Goal: Task Accomplishment & Management: Use online tool/utility

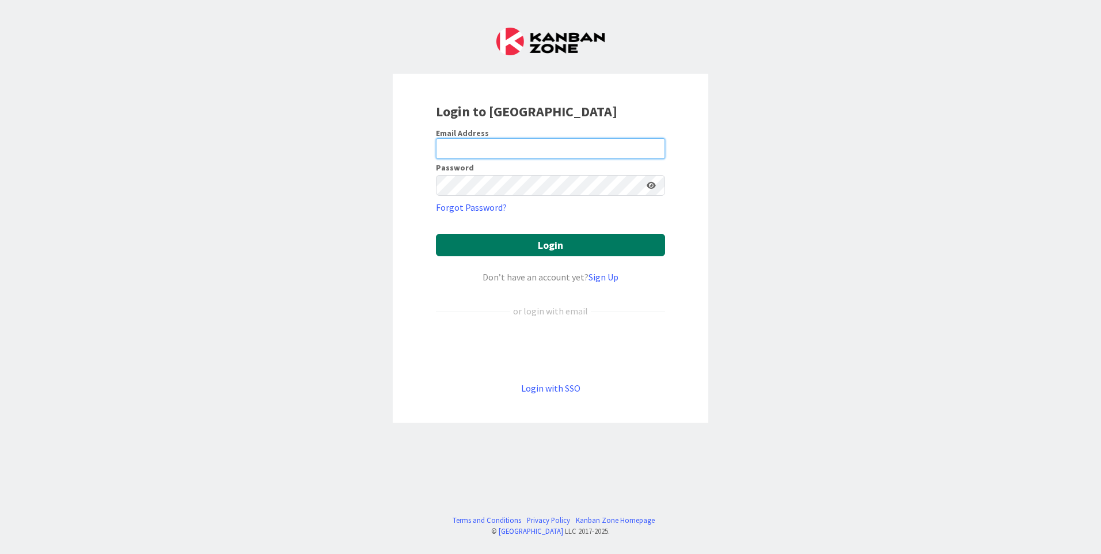
type input "[EMAIL_ADDRESS][DOMAIN_NAME]"
click at [575, 245] on button "Login" at bounding box center [550, 245] width 229 height 22
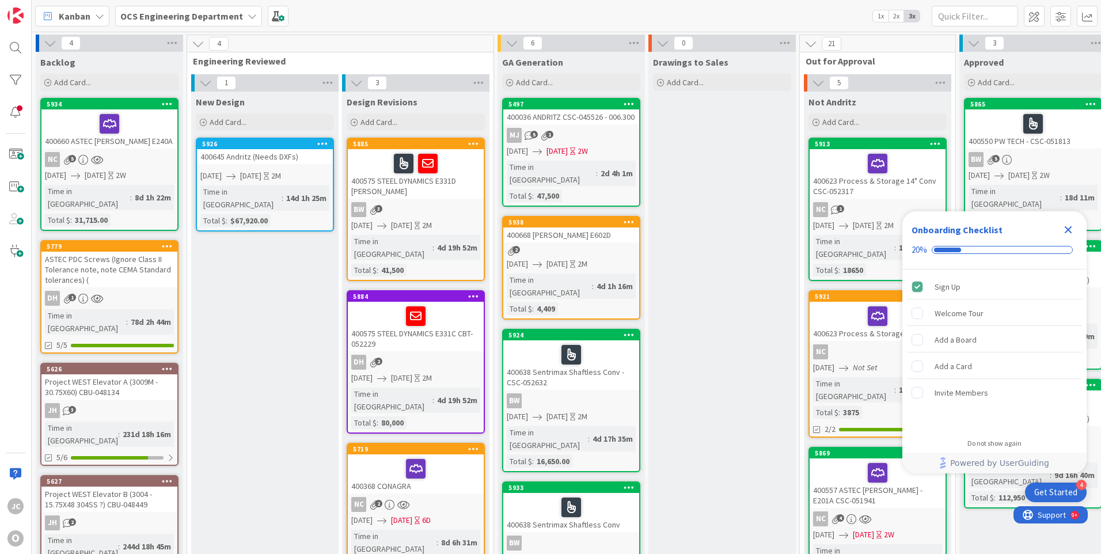
click at [1068, 226] on icon "Close Checklist" at bounding box center [1068, 230] width 14 height 14
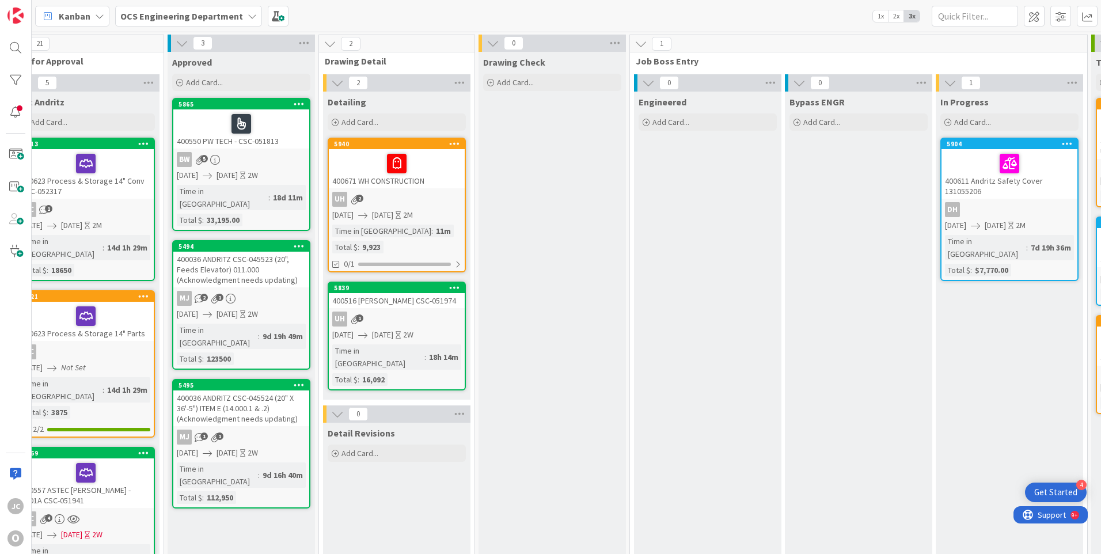
scroll to position [0, 791]
click at [799, 119] on icon at bounding box center [798, 122] width 7 height 7
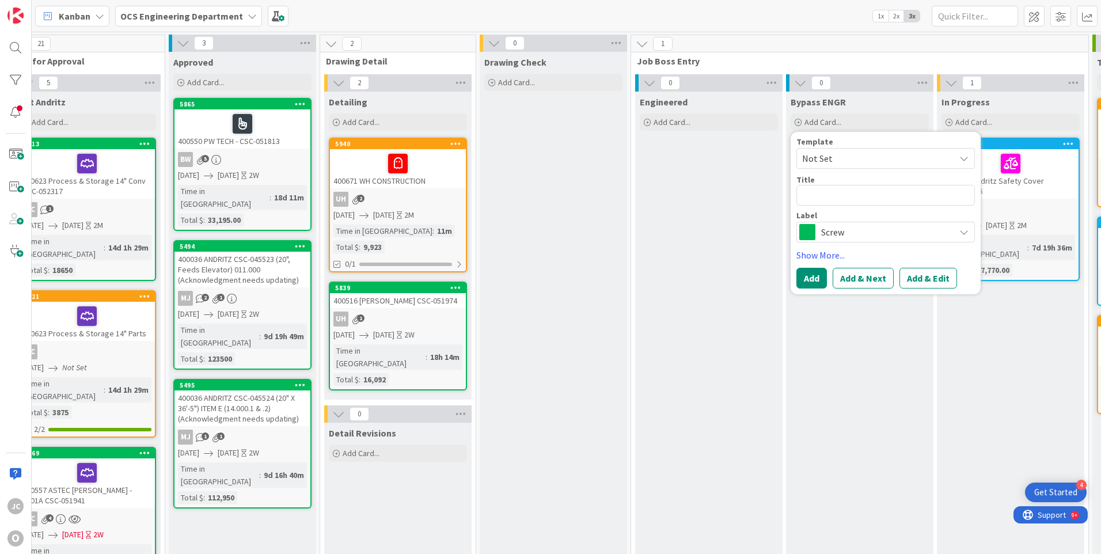
type textarea "x"
type textarea "4"
type textarea "x"
type textarea "40"
type textarea "x"
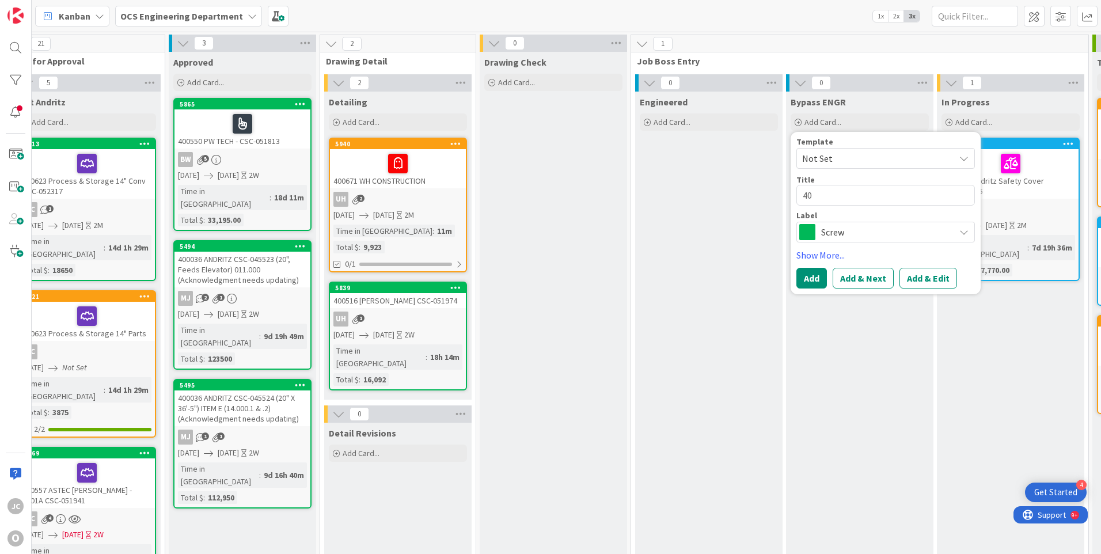
type textarea "400"
type textarea "x"
type textarea "4006"
type textarea "x"
type textarea "40067"
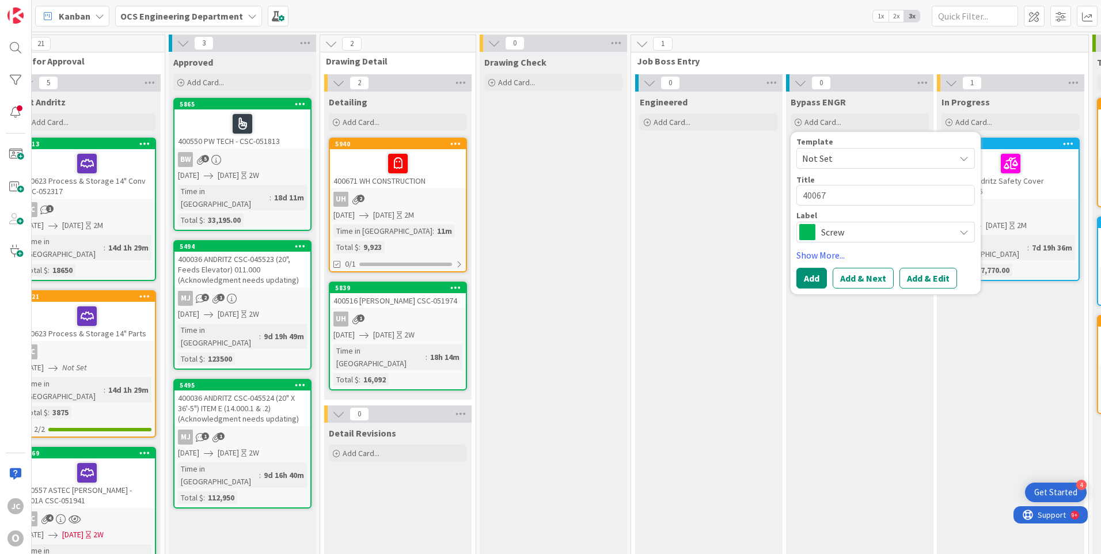
type textarea "x"
type textarea "400673"
type textarea "x"
type textarea "400673"
type textarea "x"
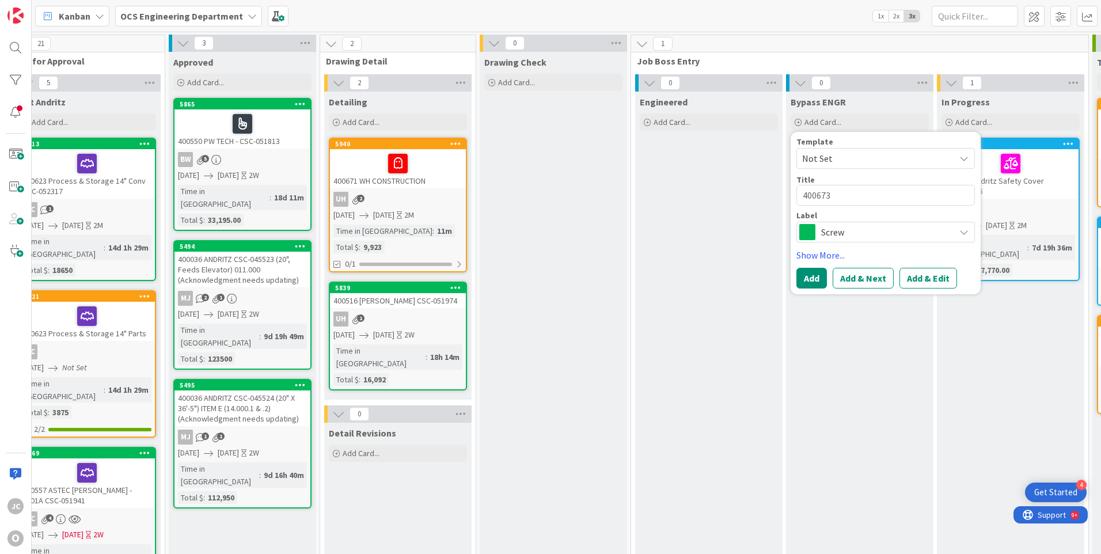
type textarea "400673 a"
type textarea "x"
type textarea "400673 as"
type textarea "x"
type textarea "400673 ast"
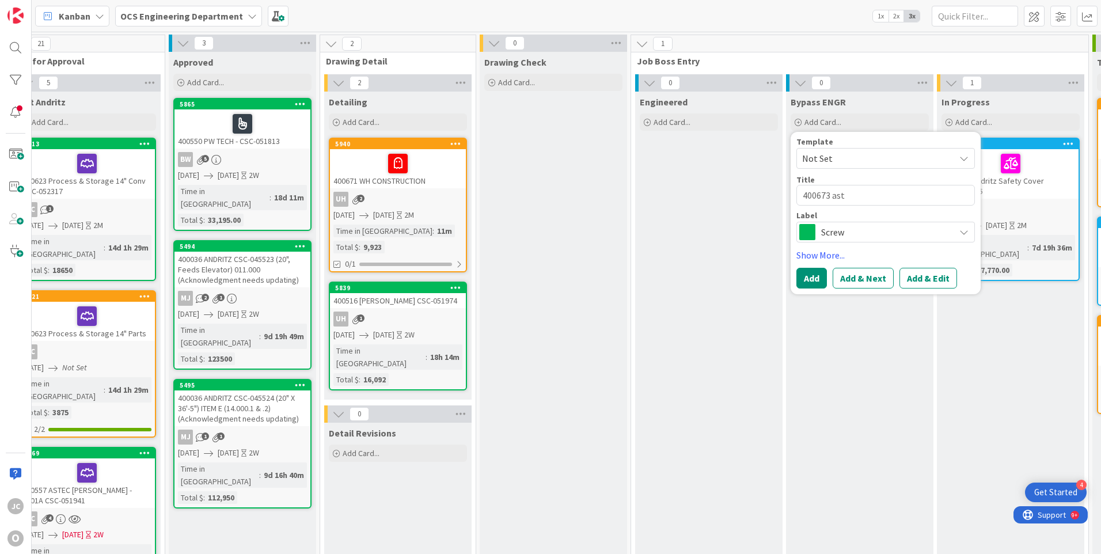
type textarea "x"
type textarea "400673 aste"
type textarea "x"
type textarea "400673 astec"
type textarea "x"
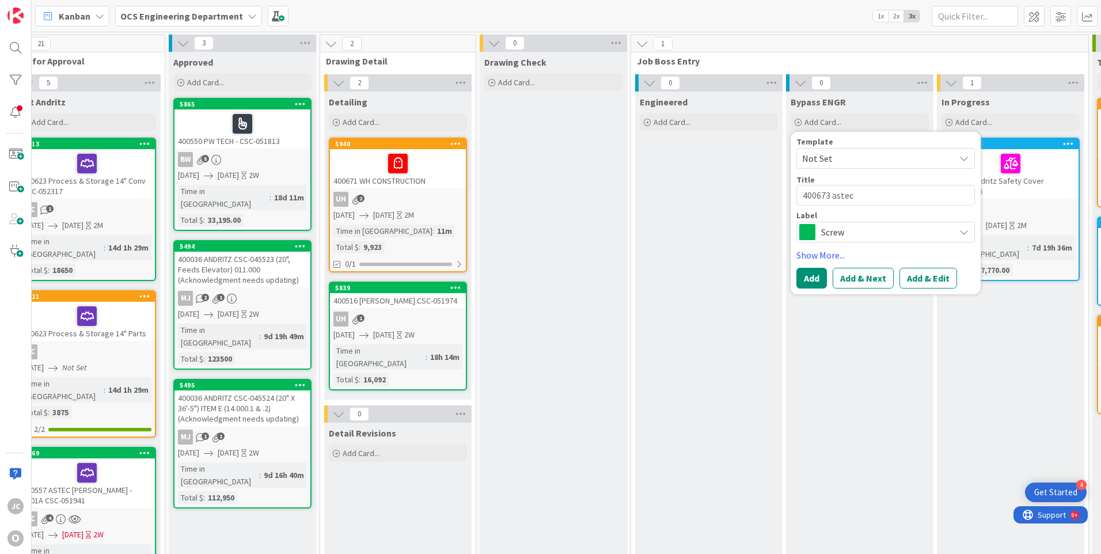
type textarea "400673 astec"
type textarea "x"
type textarea "400673 astec b"
type textarea "x"
type textarea "400673 astec bl"
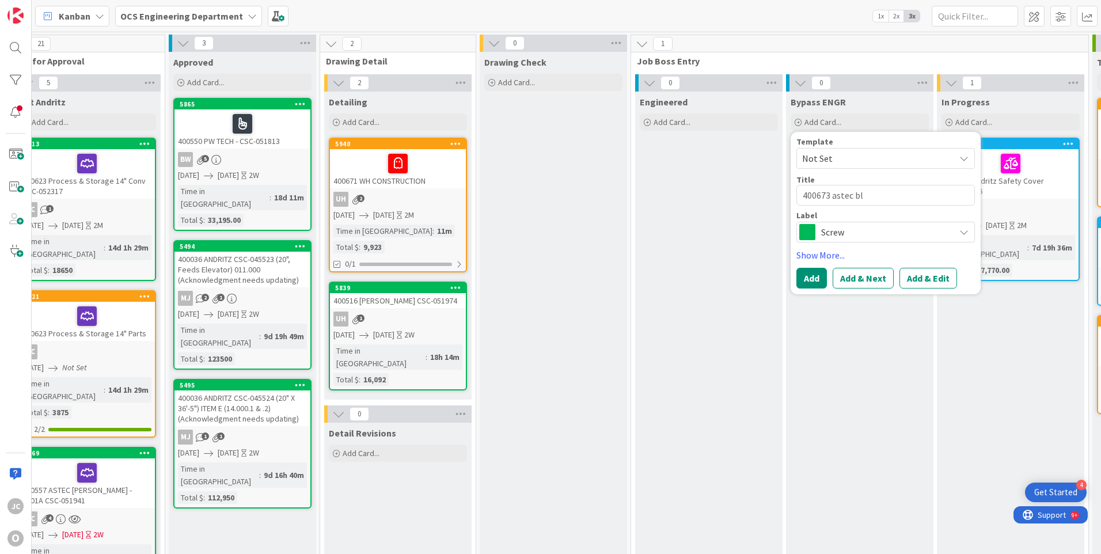
type textarea "x"
type textarea "400673 astec bla"
type textarea "x"
type textarea "400673 astec blai"
type textarea "x"
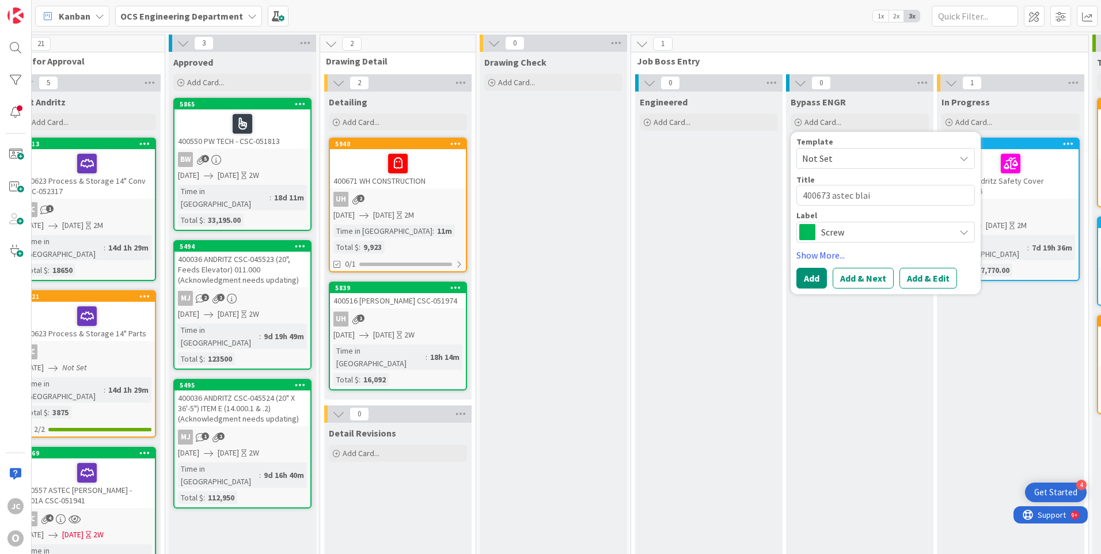
type textarea "400673 [PERSON_NAME]"
type textarea "x"
type textarea "400673 astec blai"
type textarea "x"
type textarea "400673 astec bla"
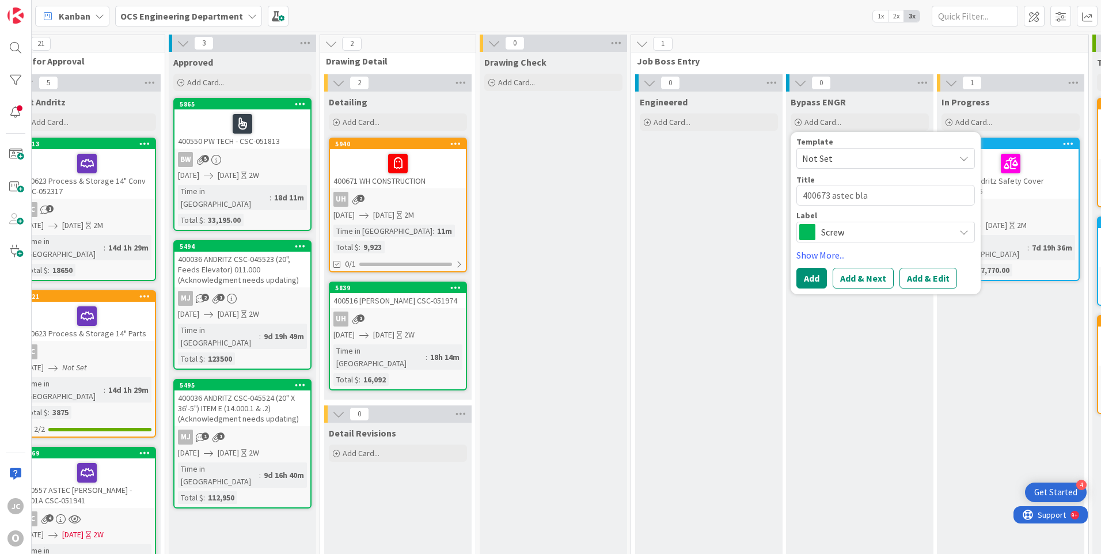
type textarea "x"
type textarea "400673 astec bl"
type textarea "x"
type textarea "400673 astec b"
type textarea "x"
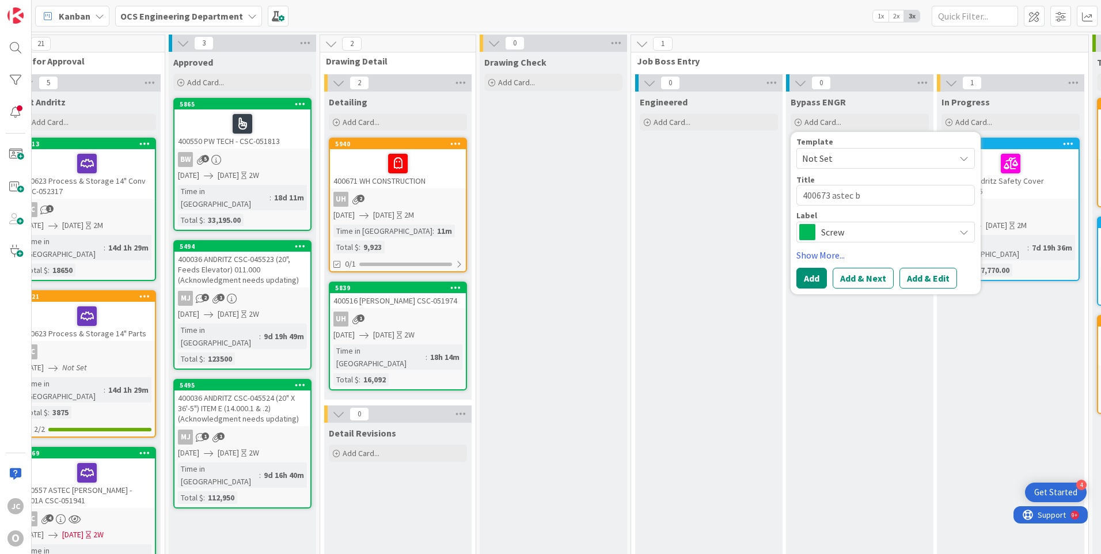
type textarea "400673 astec"
type textarea "x"
type textarea "400673 astec"
type textarea "x"
type textarea "400673 aste"
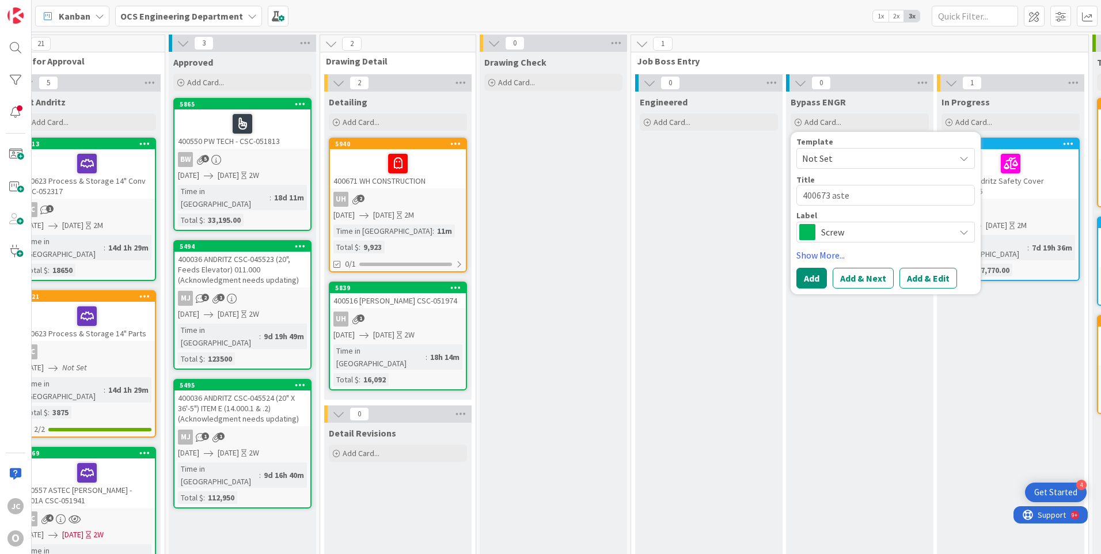
type textarea "x"
type textarea "400673 as"
type textarea "x"
type textarea "400673 a"
type textarea "x"
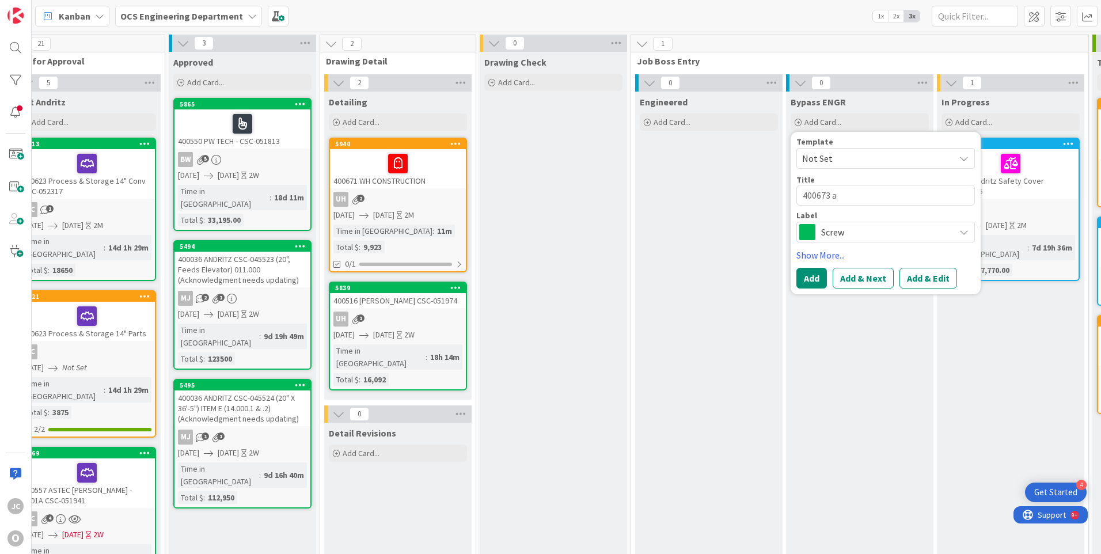
type textarea "400673"
type textarea "x"
type textarea "400673 A"
type textarea "x"
type textarea "400673 AS"
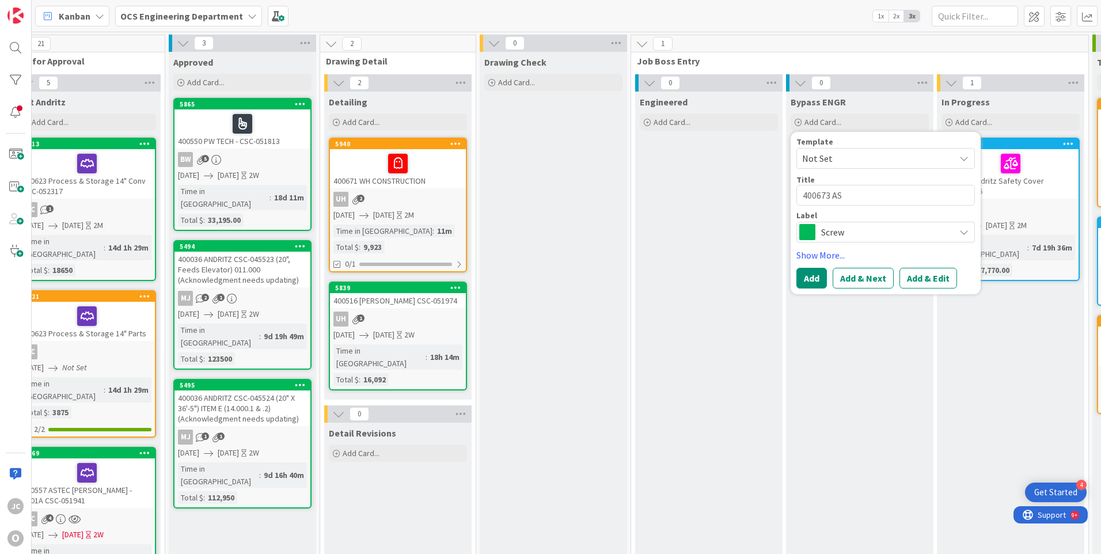
type textarea "x"
type textarea "400673 AST"
type textarea "x"
type textarea "400673 ASTE"
type textarea "x"
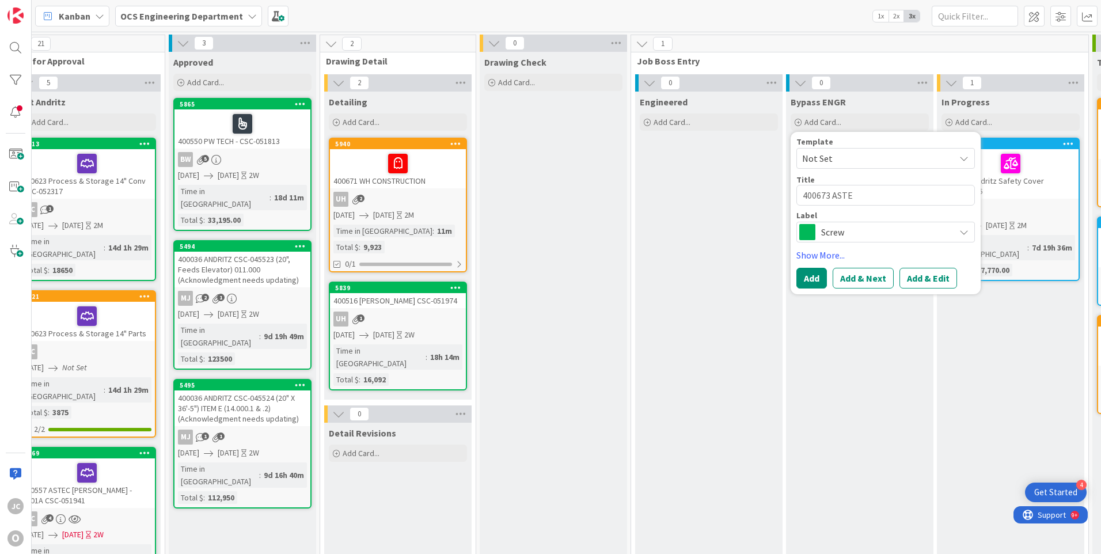
type textarea "400673 ASTEC"
type textarea "x"
type textarea "400673 ASTEC"
type textarea "x"
type textarea "400673 ASTEC B"
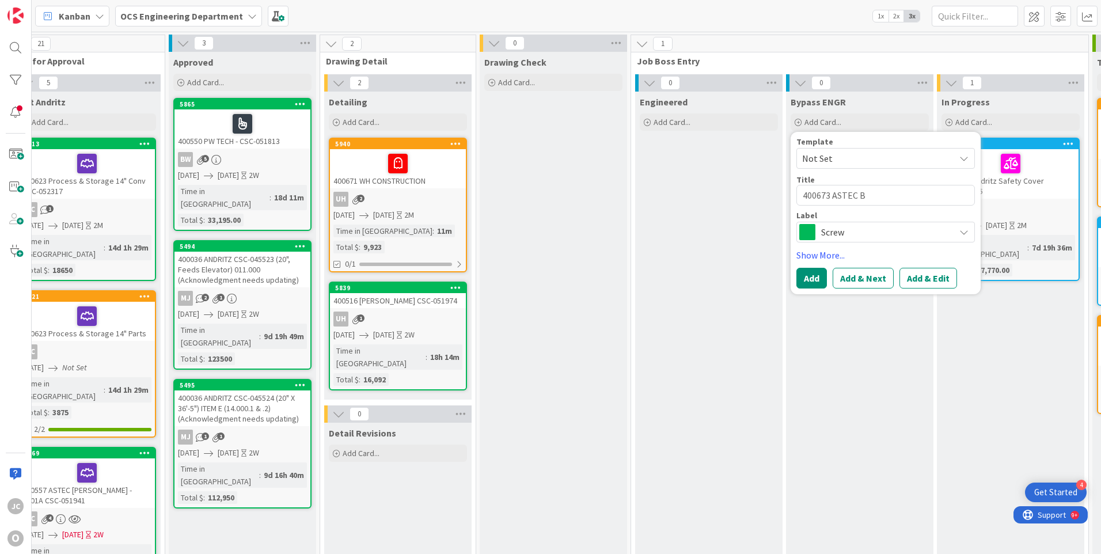
type textarea "x"
type textarea "400673 ASTEC BL"
type textarea "x"
type textarea "400673 ASTEC BLA"
type textarea "x"
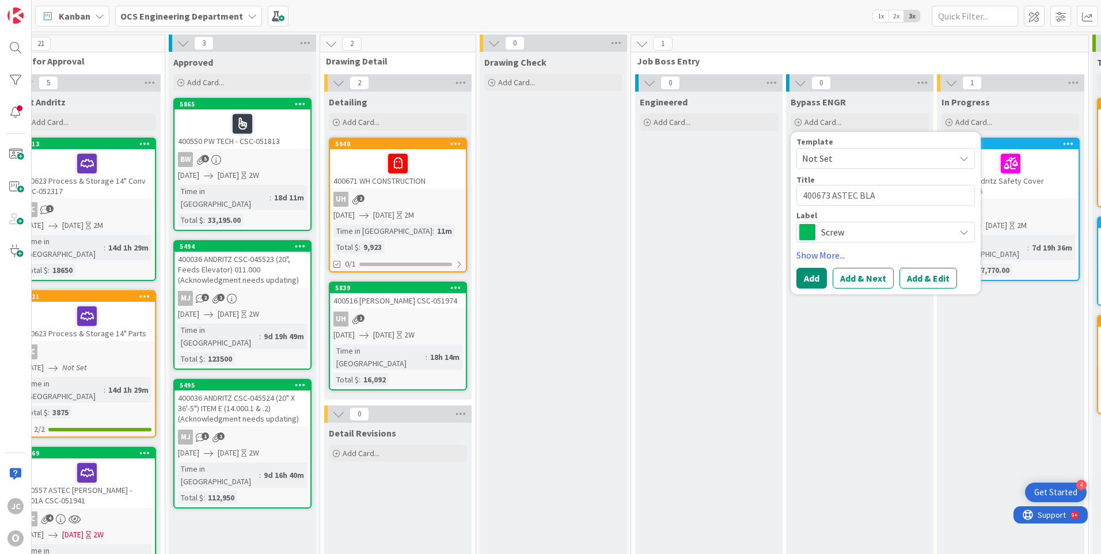
type textarea "400673 ASTEC BLAI"
type textarea "x"
type textarea "400673 [PERSON_NAME]"
click at [843, 230] on span "Screw" at bounding box center [885, 232] width 128 height 16
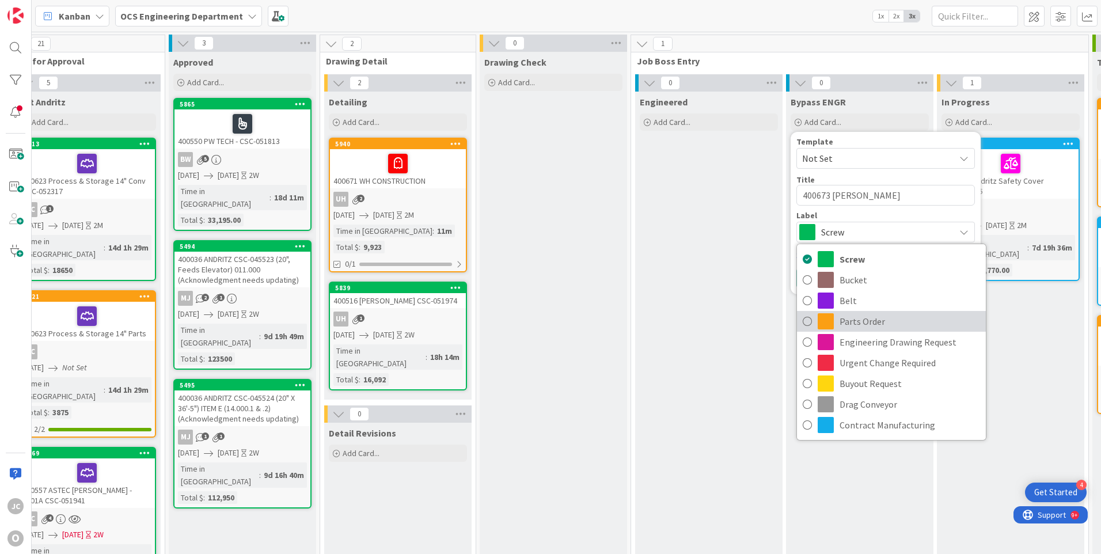
click at [854, 321] on span "Parts Order" at bounding box center [910, 321] width 141 height 17
type textarea "x"
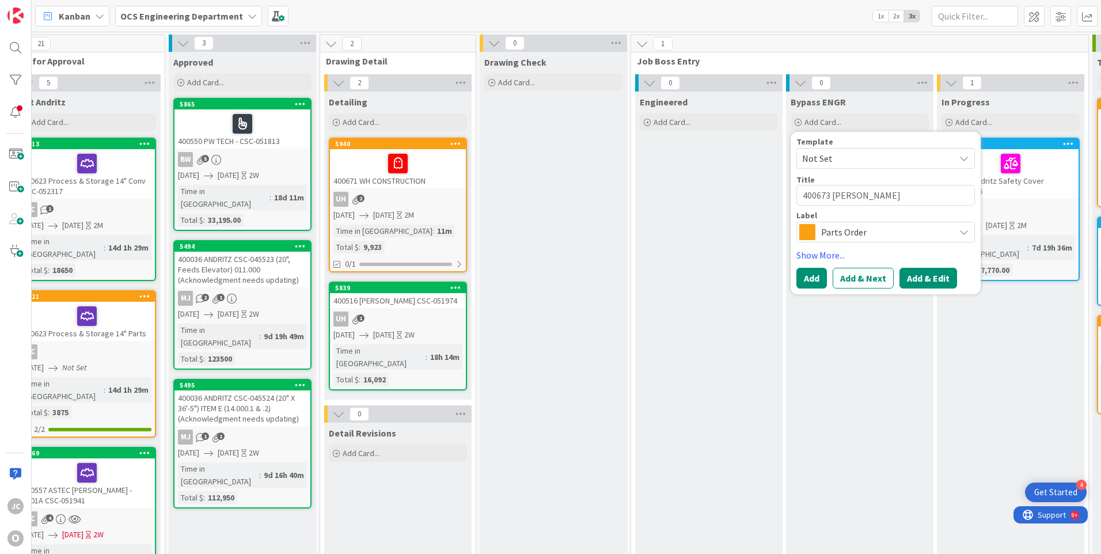
click at [908, 282] on button "Add & Edit" at bounding box center [929, 278] width 58 height 21
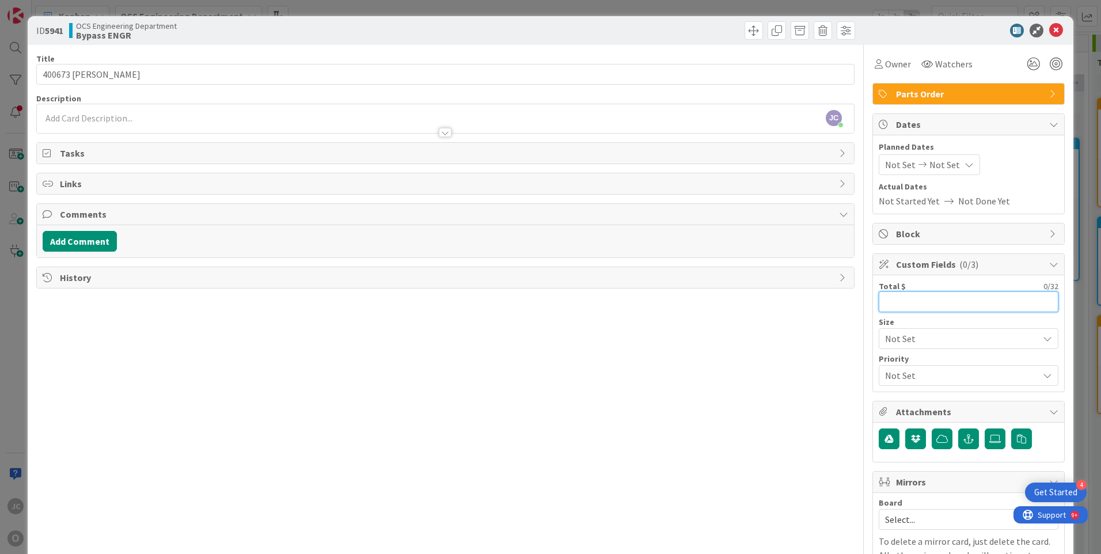
click at [890, 301] on input "text" at bounding box center [969, 301] width 180 height 21
type input "1,949.37"
click at [937, 61] on span "Watchers" at bounding box center [953, 64] width 37 height 14
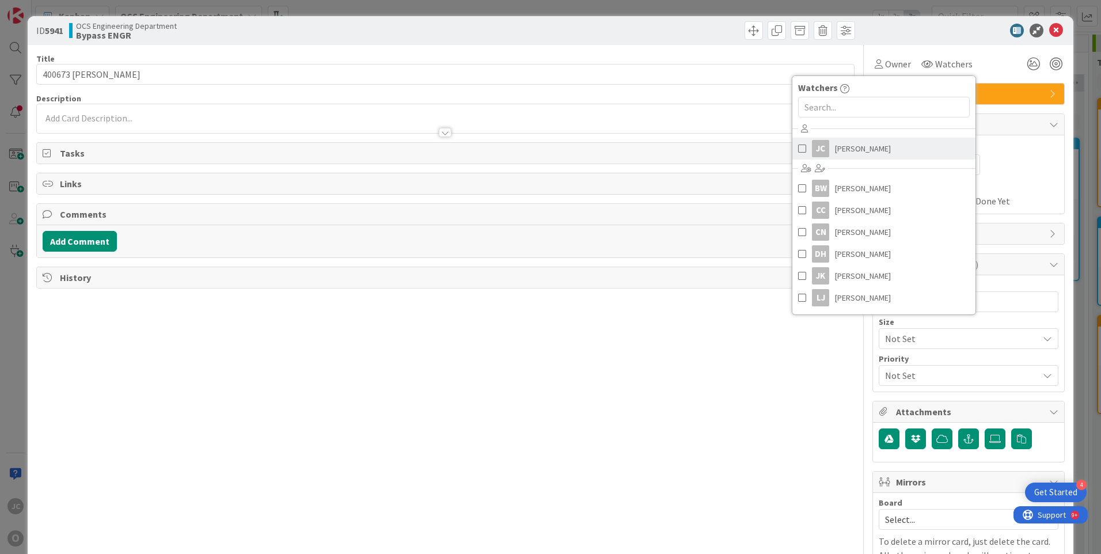
click at [868, 143] on span "[PERSON_NAME]" at bounding box center [863, 148] width 56 height 17
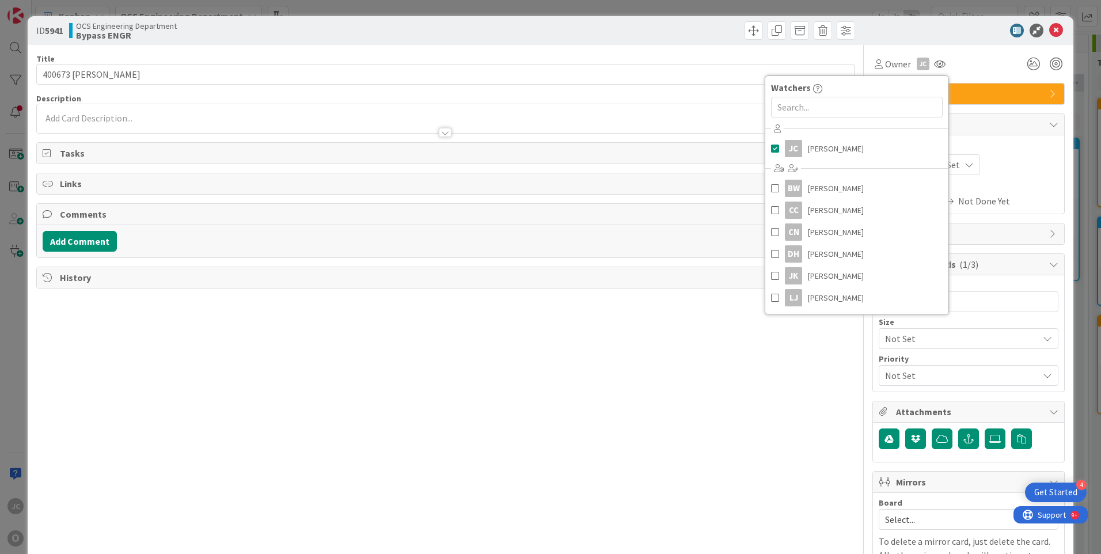
click at [1027, 160] on div "Not Set Not Set" at bounding box center [969, 164] width 180 height 21
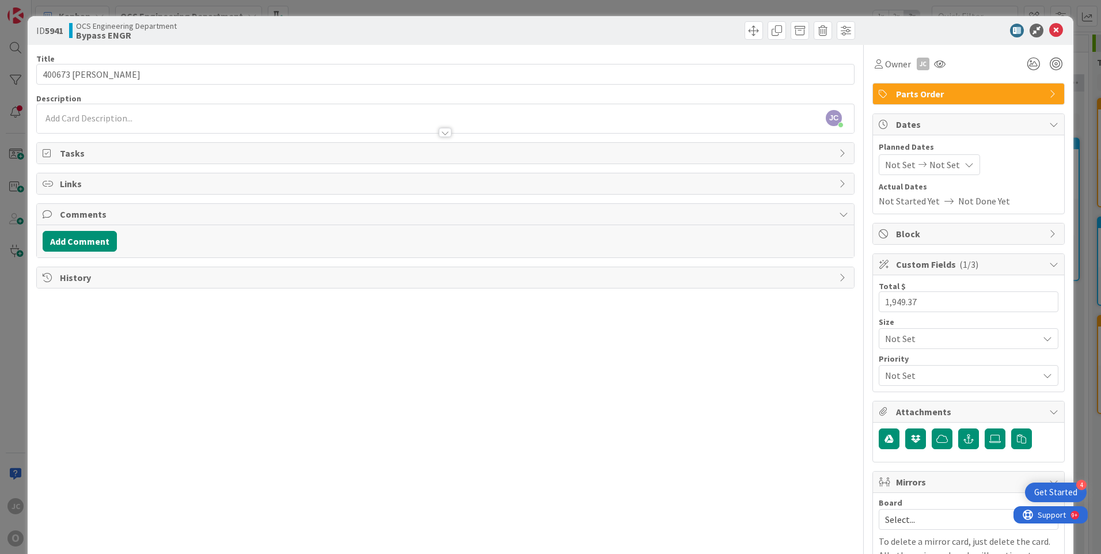
click at [916, 164] on icon at bounding box center [923, 165] width 14 height 8
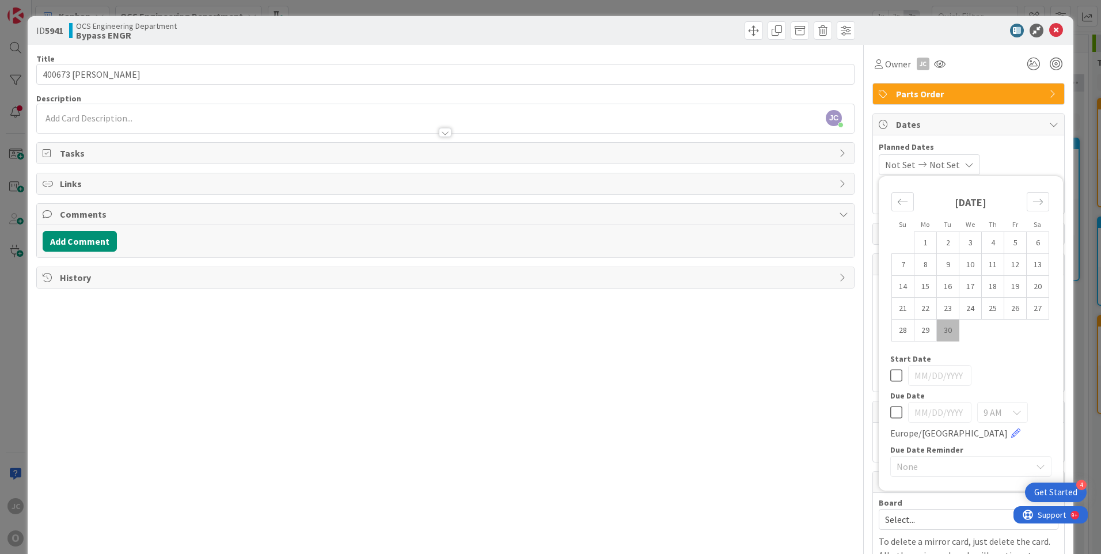
click at [939, 327] on td "30" at bounding box center [948, 331] width 22 height 22
type input "[DATE]"
click at [971, 164] on icon at bounding box center [966, 164] width 9 height 9
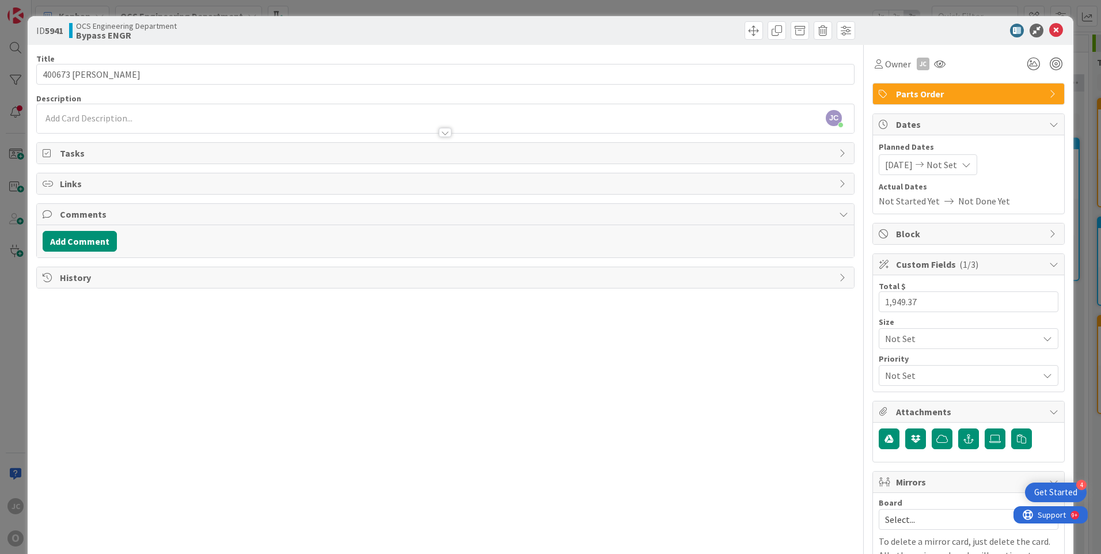
click at [971, 164] on icon at bounding box center [966, 164] width 9 height 9
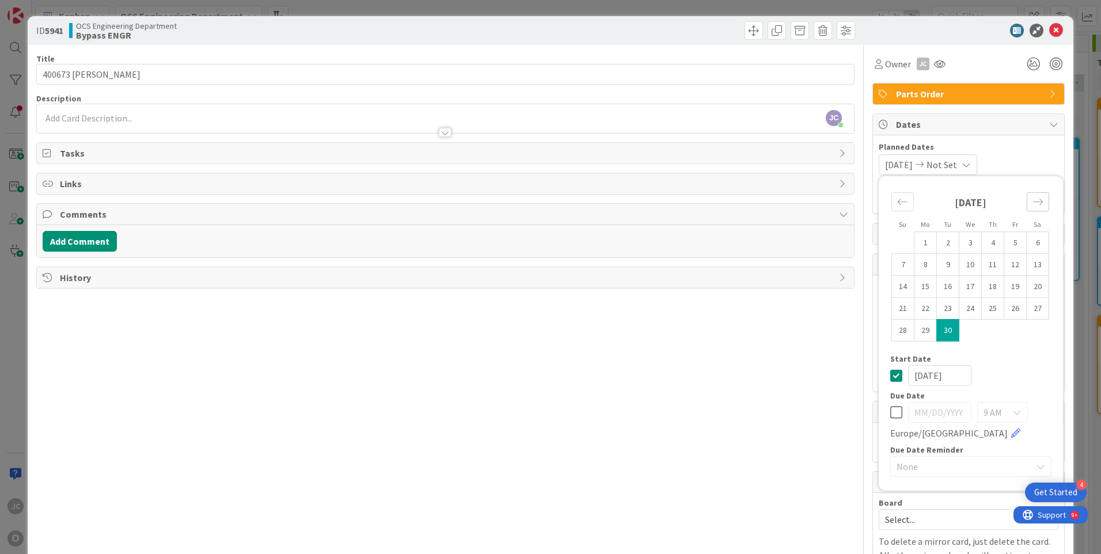
click at [1033, 206] on icon "Move forward to switch to the next month." at bounding box center [1038, 201] width 11 height 11
click at [988, 331] on td "30" at bounding box center [993, 331] width 22 height 22
type input "[DATE]"
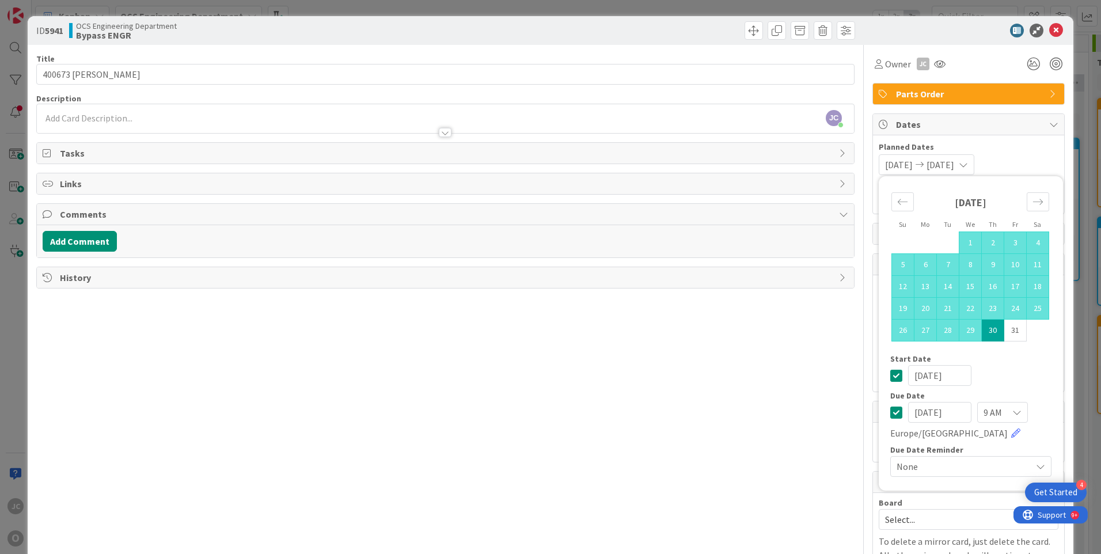
click at [812, 370] on div "Title 18 / 128 400673 ASTEC [PERSON_NAME] Description [PERSON_NAME] just joined…" at bounding box center [445, 329] width 818 height 568
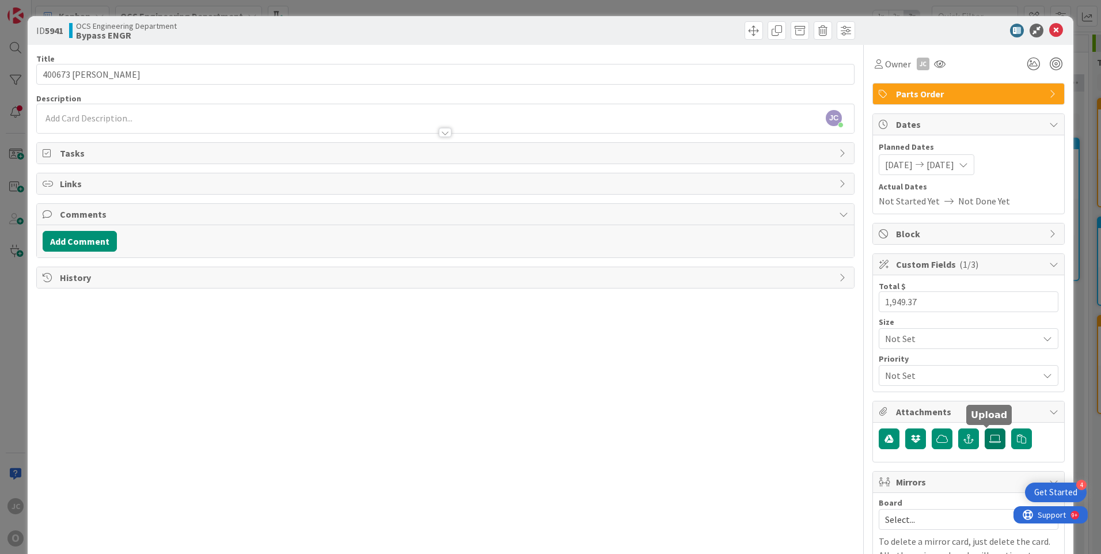
click at [989, 437] on icon at bounding box center [995, 438] width 12 height 9
click at [985, 428] on input "file" at bounding box center [985, 428] width 0 height 0
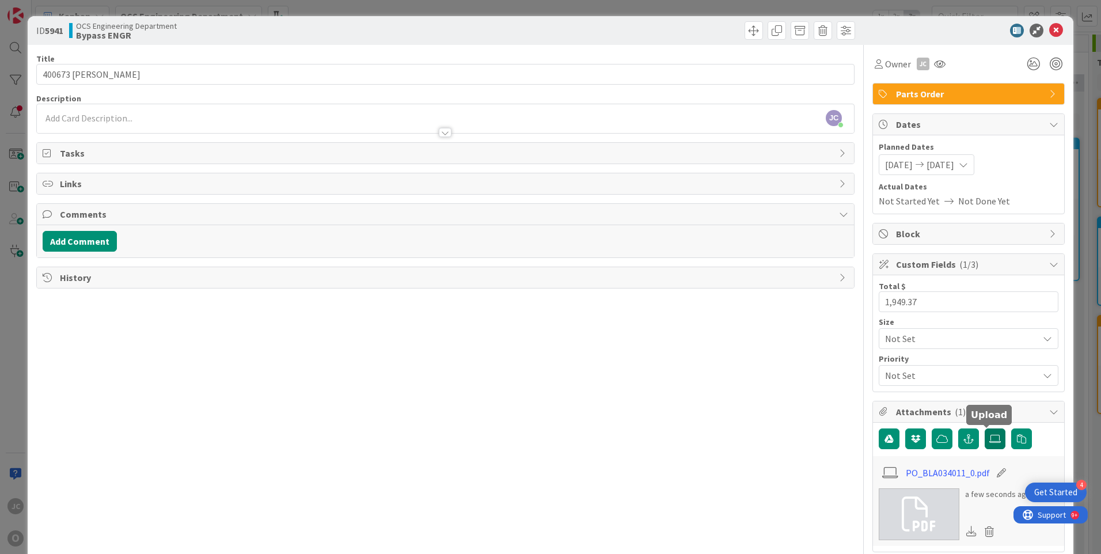
click at [989, 440] on icon at bounding box center [995, 438] width 12 height 9
click at [985, 428] on input "file" at bounding box center [985, 428] width 0 height 0
click at [989, 436] on icon at bounding box center [995, 438] width 12 height 9
click at [985, 428] on input "file" at bounding box center [985, 428] width 0 height 0
